Goal: Information Seeking & Learning: Learn about a topic

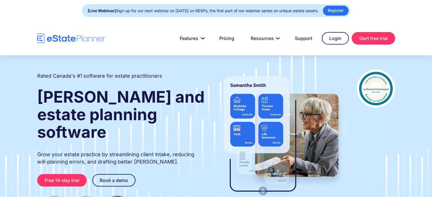
drag, startPoint x: 112, startPoint y: 61, endPoint x: 144, endPoint y: 37, distance: 40.2
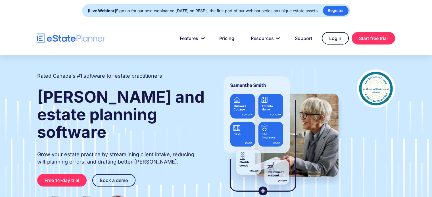
click at [144, 37] on nav "Features Capture Client Data Create Estate Plans Generate Legal Documents Prici…" at bounding box center [250, 38] width 290 height 12
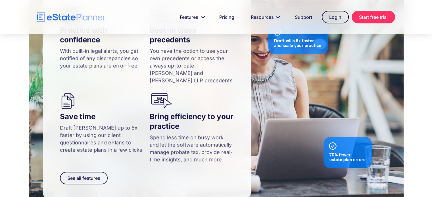
scroll to position [599, 0]
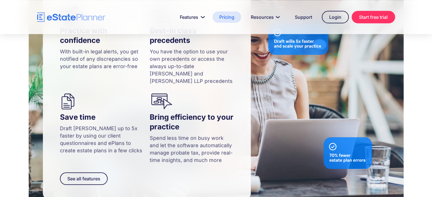
click at [227, 18] on link "Pricing" at bounding box center [226, 16] width 29 height 11
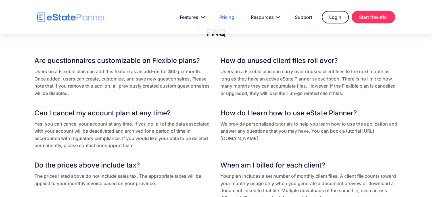
scroll to position [1084, 0]
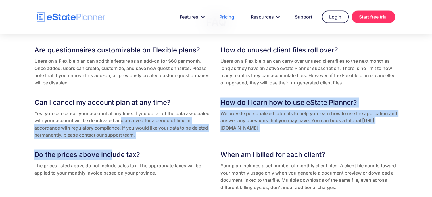
drag, startPoint x: 113, startPoint y: 149, endPoint x: 121, endPoint y: 121, distance: 28.7
click at [121, 121] on div "Are questionnaires customizable on Flexible plans? Users on a Flexible plan can…" at bounding box center [215, 142] width 363 height 194
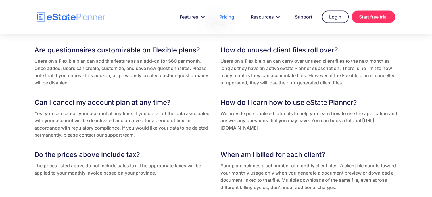
click at [176, 147] on div "Are questionnaires customizable on Flexible plans? Users on a Flexible plan can…" at bounding box center [215, 142] width 363 height 194
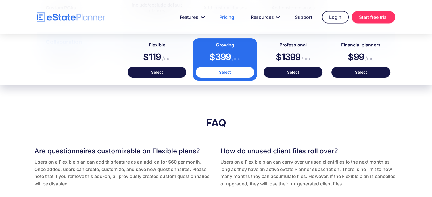
scroll to position [1008, 0]
